Goal: Use online tool/utility: Utilize a website feature to perform a specific function

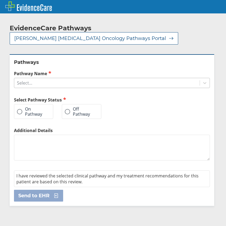
click at [40, 88] on div "Select..." at bounding box center [112, 83] width 196 height 10
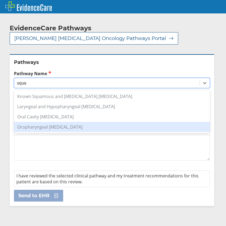
type input "squa"
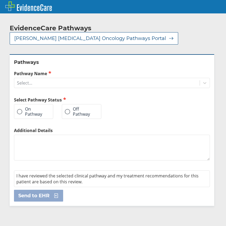
click at [42, 76] on label "Pathway Name" at bounding box center [112, 73] width 196 height 6
click at [17, 81] on input "Pathway Name" at bounding box center [17, 83] width 1 height 5
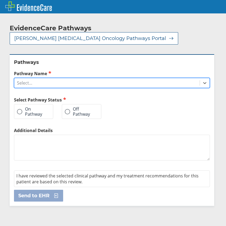
click at [43, 86] on div "Select..." at bounding box center [106, 82] width 185 height 9
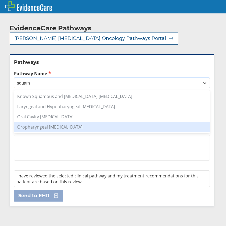
click at [86, 129] on div "Oropharyngeal [MEDICAL_DATA]" at bounding box center [112, 127] width 196 height 10
type input "squam"
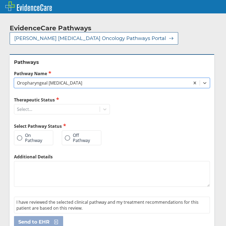
click at [38, 141] on label "On Pathway" at bounding box center [31, 138] width 28 height 10
click at [0, 0] on input "On Pathway" at bounding box center [0, 0] width 0 height 0
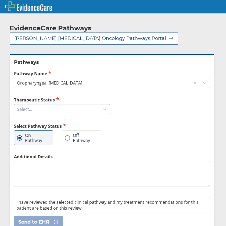
click at [48, 108] on div "Select..." at bounding box center [56, 109] width 85 height 9
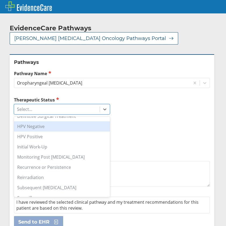
scroll to position [54, 0]
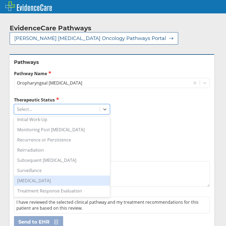
click at [66, 182] on div "[MEDICAL_DATA]" at bounding box center [62, 180] width 96 height 10
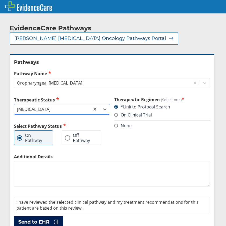
click at [47, 219] on span "Send to EHR" at bounding box center [33, 222] width 31 height 6
